Goal: Information Seeking & Learning: Check status

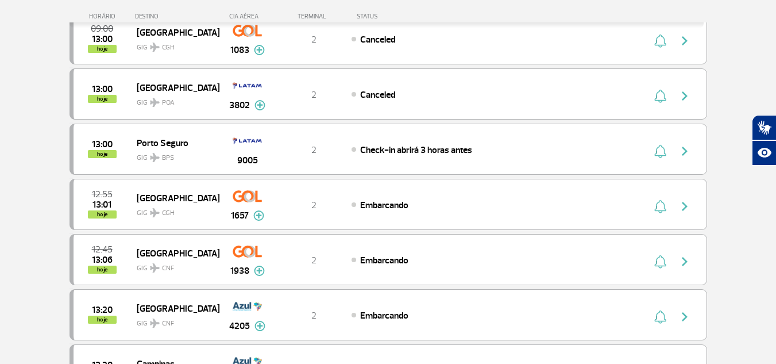
scroll to position [517, 0]
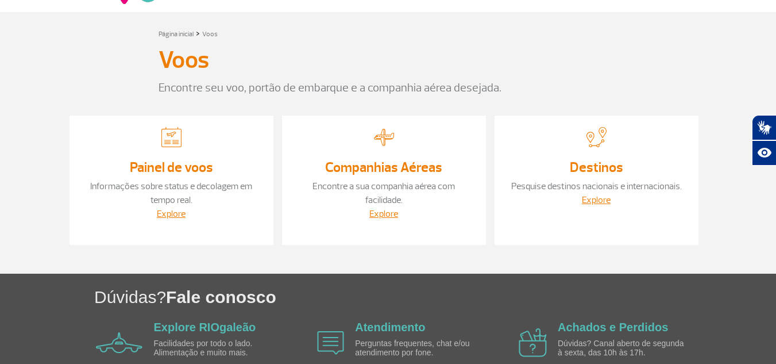
scroll to position [106, 0]
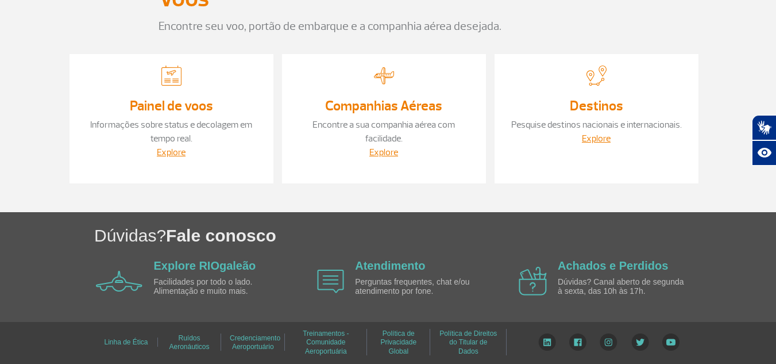
click at [168, 141] on link "Informações sobre status e decolagem em tempo real." at bounding box center [171, 131] width 162 height 25
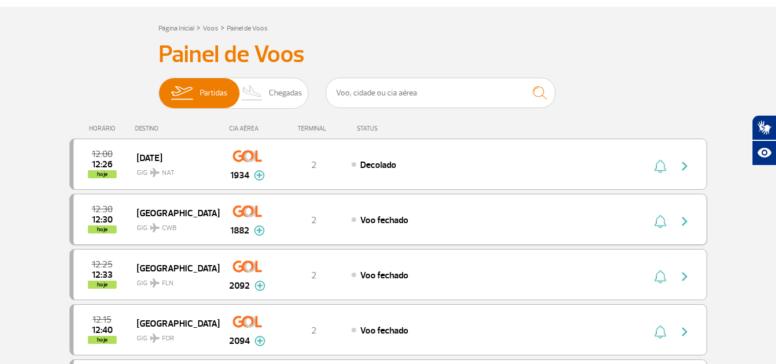
scroll to position [172, 0]
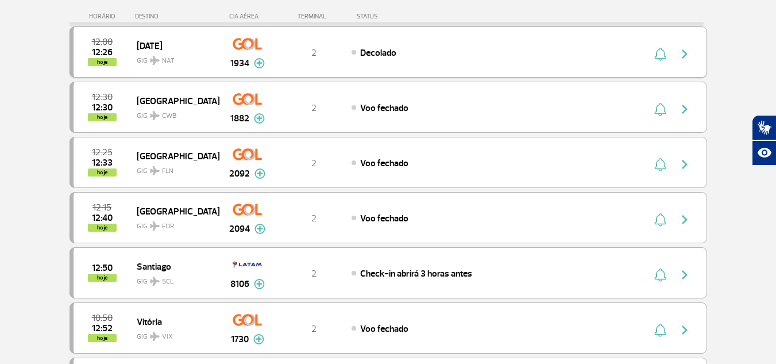
click at [260, 63] on img at bounding box center [259, 63] width 11 height 10
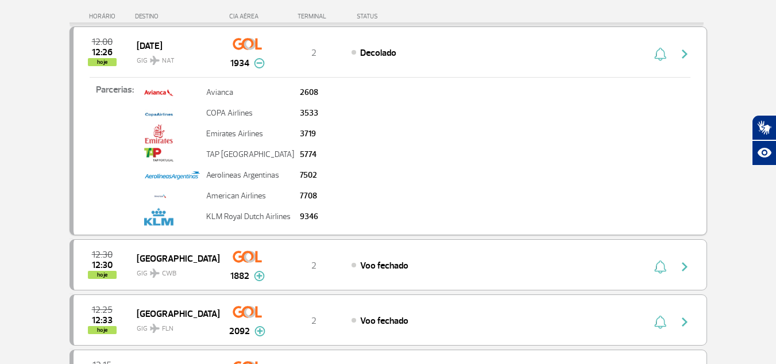
click at [261, 62] on img at bounding box center [259, 63] width 11 height 10
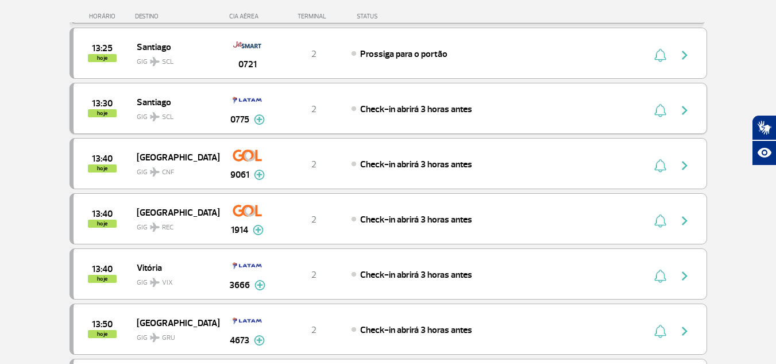
scroll to position [861, 0]
